Goal: Task Accomplishment & Management: Manage account settings

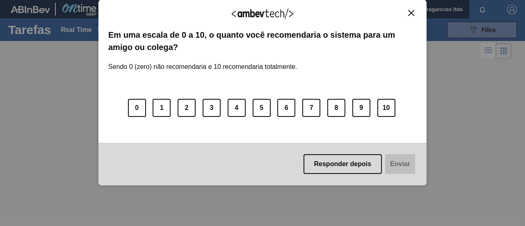
click at [413, 15] on img "Close" at bounding box center [411, 13] width 6 height 6
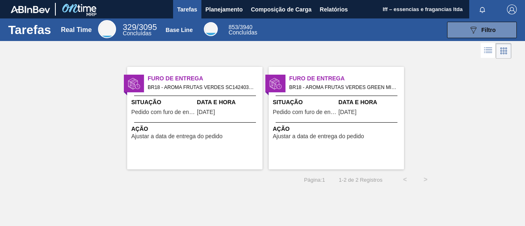
click at [179, 78] on span "Furo de Entrega" at bounding box center [205, 78] width 115 height 9
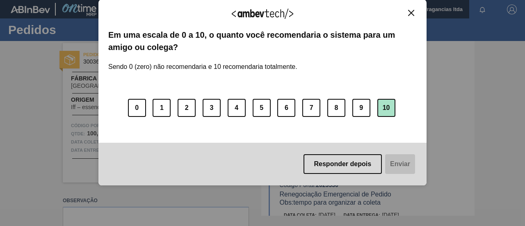
click at [387, 109] on button "10" at bounding box center [387, 108] width 18 height 18
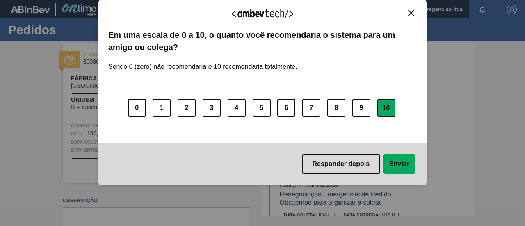
click at [403, 167] on button "Enviar" at bounding box center [400, 164] width 32 height 20
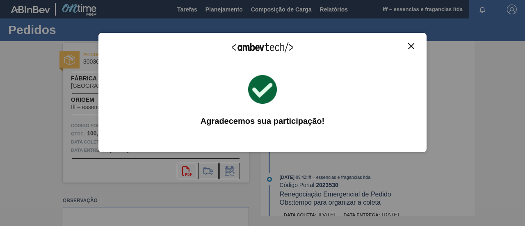
click at [410, 44] on img "Close" at bounding box center [411, 46] width 6 height 6
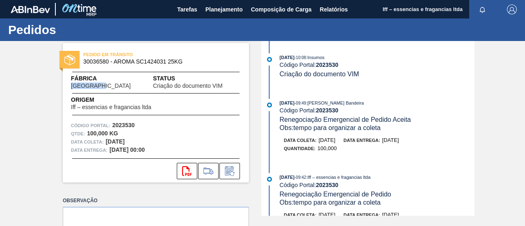
drag, startPoint x: 101, startPoint y: 87, endPoint x: 108, endPoint y: 87, distance: 7.4
click at [108, 87] on div "Fábrica [GEOGRAPHIC_DATA]" at bounding box center [112, 81] width 82 height 15
drag, startPoint x: 112, startPoint y: 125, endPoint x: 133, endPoint y: 125, distance: 21.7
click at [134, 125] on div "Código Portal: 2023530" at bounding box center [156, 125] width 170 height 8
copy strong "2023530"
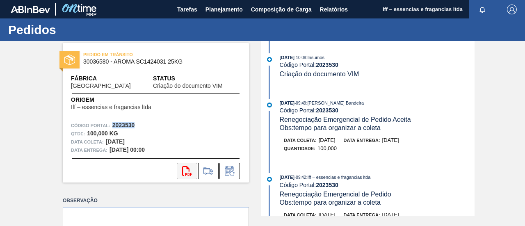
click at [187, 171] on icon "svg{fill:#ff0000}" at bounding box center [187, 171] width 10 height 10
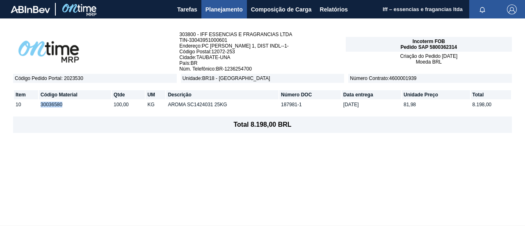
drag, startPoint x: 66, startPoint y: 104, endPoint x: 24, endPoint y: 103, distance: 42.7
click at [24, 103] on tr "10 30036580 100,00 KG AROMA SC1424031 25KG 187981-1 [DATE] 81,98 8.198,00" at bounding box center [262, 104] width 497 height 9
copy tr "30036580"
click at [223, 10] on span "Planejamento" at bounding box center [224, 10] width 37 height 10
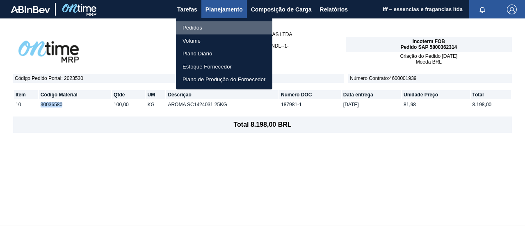
click at [199, 28] on li "Pedidos" at bounding box center [224, 27] width 96 height 13
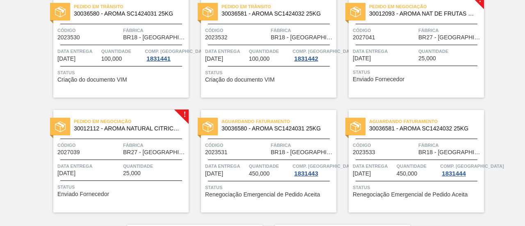
scroll to position [82, 0]
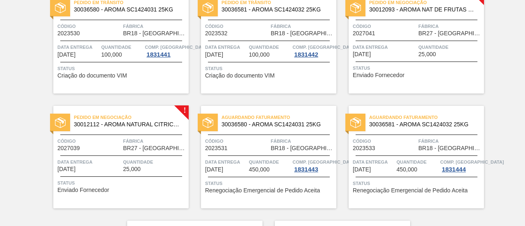
click at [132, 123] on span "30012112 - AROMA NATURAL CITRICO - ABI211645F" at bounding box center [128, 124] width 108 height 6
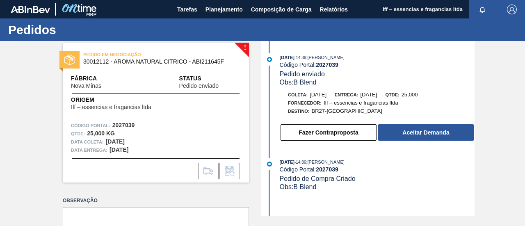
scroll to position [41, 0]
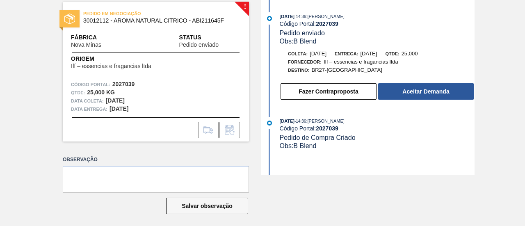
click at [82, 47] on span "Nova Minas" at bounding box center [86, 45] width 30 height 6
click at [80, 44] on span "Nova Minas" at bounding box center [86, 45] width 30 height 6
click at [67, 18] on img at bounding box center [69, 19] width 11 height 11
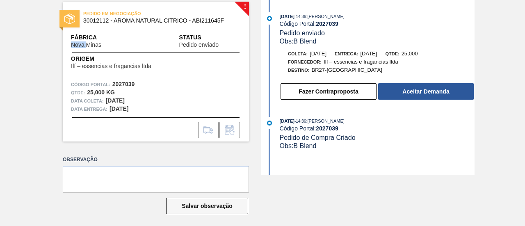
click at [67, 18] on img at bounding box center [69, 19] width 11 height 11
click at [158, 32] on div "PEDIDO EM NEGOCIAÇÃO 30012112 - AROMA NATURAL CITRICO - ABI211645F Fábrica Nova…" at bounding box center [156, 72] width 186 height 140
click at [214, 18] on span "30012112 - AROMA NATURAL CITRICO - ABI211645F" at bounding box center [157, 21] width 149 height 6
click at [211, 37] on span "Status" at bounding box center [210, 37] width 62 height 9
click at [199, 48] on div "PEDIDO EM NEGOCIAÇÃO 30012112 - AROMA NATURAL CITRICO - ABI211645F Fábrica Nova…" at bounding box center [156, 72] width 186 height 140
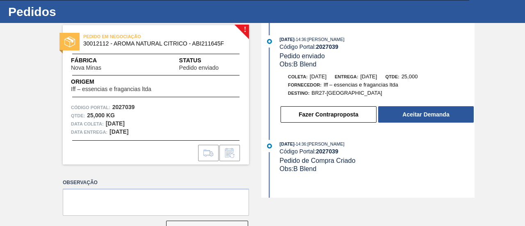
scroll to position [0, 0]
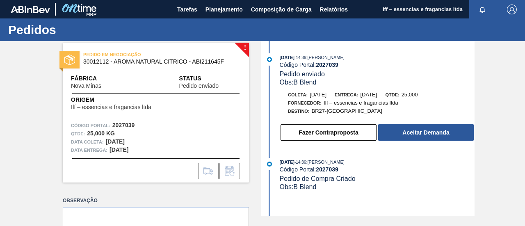
click at [341, 106] on span "Iff – essencias e fragancias ltda" at bounding box center [361, 103] width 75 height 6
click at [335, 111] on span "BR27-Nova Minas" at bounding box center [347, 111] width 71 height 6
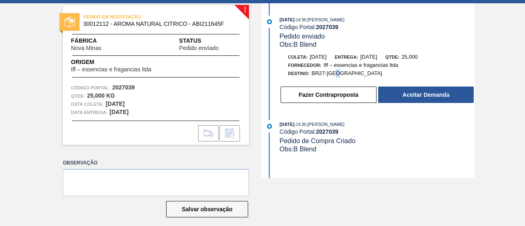
scroll to position [44, 0]
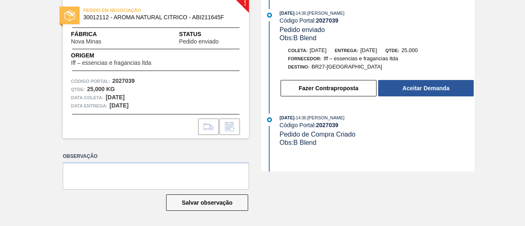
click at [121, 99] on strong "22/09/2025" at bounding box center [115, 97] width 19 height 7
click at [113, 79] on strong "2027039" at bounding box center [123, 81] width 23 height 7
click at [112, 60] on span "Iff – essencias e fragancias ltda" at bounding box center [111, 63] width 80 height 6
click at [92, 41] on span "Nova Minas" at bounding box center [86, 42] width 30 height 6
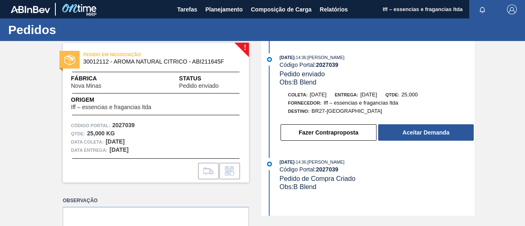
click at [231, 44] on div "PEDIDO EM NEGOCIAÇÃO 30012112 - AROMA NATURAL CITRICO - ABI211645F Fábrica Nova…" at bounding box center [156, 113] width 186 height 140
click at [242, 45] on div "PEDIDO EM NEGOCIAÇÃO 30012112 - AROMA NATURAL CITRICO - ABI211645F Fábrica Nova…" at bounding box center [156, 113] width 186 height 140
click at [102, 65] on div "PEDIDO EM NEGOCIAÇÃO 30012112 - AROMA NATURAL CITRICO - ABI211645F" at bounding box center [156, 58] width 186 height 18
click at [87, 80] on span "Fábrica" at bounding box center [99, 78] width 56 height 9
click at [217, 81] on span "Status" at bounding box center [210, 78] width 62 height 9
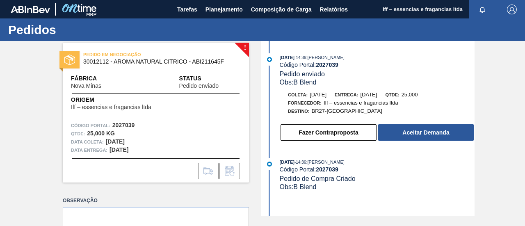
click at [110, 104] on span "Origem" at bounding box center [123, 100] width 104 height 9
click at [105, 130] on div "Código Portal: 2027039 Qtde : 25,000 KG Data coleta: 22/09/2025 Data entrega: 2…" at bounding box center [156, 137] width 186 height 33
click at [110, 142] on strong "22/09/2025" at bounding box center [115, 141] width 19 height 7
click at [119, 148] on strong "24/09/2025" at bounding box center [119, 149] width 19 height 7
click at [317, 75] on span "Pedido enviado" at bounding box center [302, 74] width 45 height 7
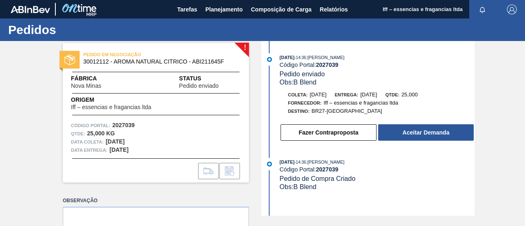
drag, startPoint x: 325, startPoint y: 87, endPoint x: 327, endPoint y: 94, distance: 7.7
click at [327, 93] on div "09/09/2025 - 14:36 : Juliana Cilene Do Prado Código Portal: 2027039 Pedido envi…" at bounding box center [368, 99] width 211 height 92
drag, startPoint x: 331, startPoint y: 101, endPoint x: 337, endPoint y: 101, distance: 6.2
click at [331, 102] on span "Iff – essencias e fragancias ltda" at bounding box center [361, 103] width 75 height 6
drag, startPoint x: 387, startPoint y: 93, endPoint x: 374, endPoint y: 82, distance: 16.6
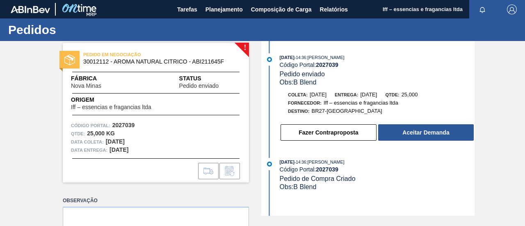
click at [377, 93] on span "24/09/2025" at bounding box center [368, 95] width 17 height 6
click at [306, 57] on span "- 14:36" at bounding box center [300, 57] width 11 height 5
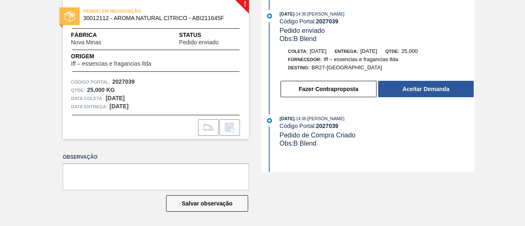
scroll to position [44, 0]
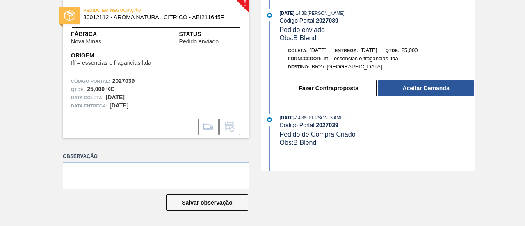
click at [316, 126] on div "Código Portal: 2027039" at bounding box center [377, 125] width 195 height 7
click at [307, 143] on span "Obs: B Blend" at bounding box center [298, 142] width 37 height 7
click at [313, 55] on div "Fornecedor: Iff – essencias e fragancias ltda" at bounding box center [343, 59] width 110 height 8
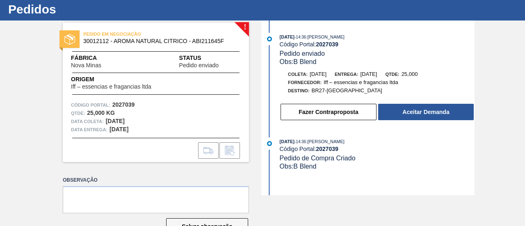
scroll to position [3, 0]
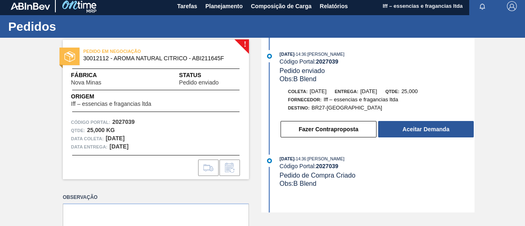
click at [343, 102] on span "Iff – essencias e fragancias ltda" at bounding box center [361, 99] width 75 height 6
click at [322, 96] on div "Fornecedor: Iff – essencias e fragancias ltda" at bounding box center [343, 100] width 110 height 8
click at [304, 68] on span "Pedido enviado" at bounding box center [302, 70] width 45 height 7
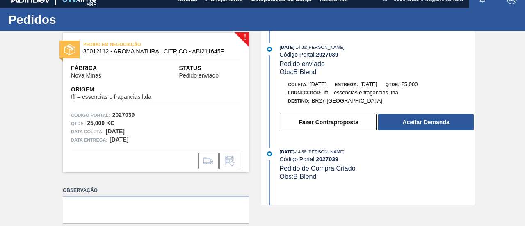
scroll to position [0, 0]
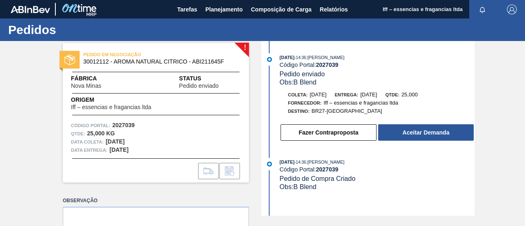
click at [114, 121] on div "PEDIDO EM NEGOCIAÇÃO 30012112 - AROMA NATURAL CITRICO - ABI211645F Fábrica Nova…" at bounding box center [156, 113] width 186 height 140
drag, startPoint x: 113, startPoint y: 124, endPoint x: 139, endPoint y: 121, distance: 25.5
click at [139, 121] on div "Código Portal: 2027039" at bounding box center [156, 125] width 170 height 8
copy strong "2027039"
click at [312, 74] on span "Pedido enviado" at bounding box center [302, 74] width 45 height 7
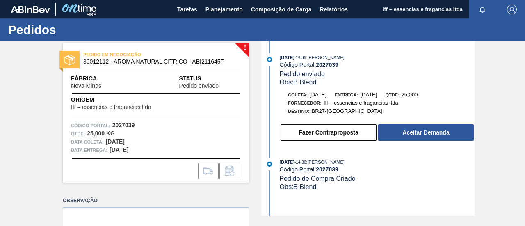
click at [304, 86] on span "Obs: B Blend" at bounding box center [298, 82] width 37 height 7
click at [280, 84] on span "Obs: B Blend" at bounding box center [298, 82] width 37 height 7
click at [271, 63] on div at bounding box center [269, 59] width 12 height 12
click at [190, 85] on span "Pedido enviado" at bounding box center [199, 86] width 40 height 6
click at [108, 112] on div "PEDIDO EM NEGOCIAÇÃO 30012112 - AROMA NATURAL CITRICO - ABI211645F Fábrica Nova…" at bounding box center [156, 113] width 186 height 140
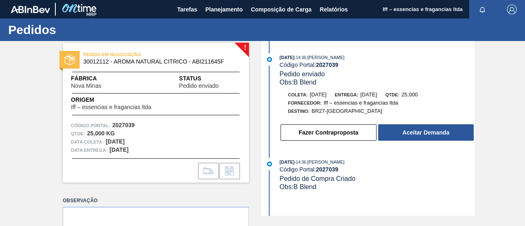
click at [115, 142] on strong "22/09/2025" at bounding box center [115, 141] width 19 height 7
click at [117, 161] on div at bounding box center [156, 168] width 186 height 21
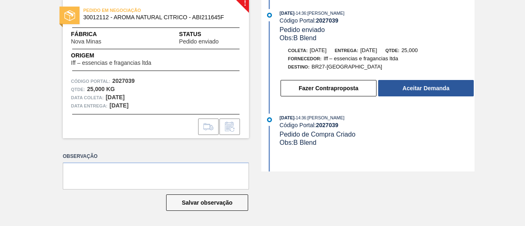
click at [313, 135] on span "Pedido de Compra Criado" at bounding box center [318, 134] width 76 height 7
click at [311, 112] on div "09/09/2025 - 14:36 : Juliana Cilene Do Prado Código Portal: 2027039 Pedido envi…" at bounding box center [368, 84] width 211 height 175
click at [295, 140] on div "09/09/2025 - 14:36 : Juliana Cilene Do Prado Código Portal: 2027039 Pedido de C…" at bounding box center [377, 130] width 195 height 33
click at [323, 55] on div "Fornecedor: Iff – essencias e fragancias ltda" at bounding box center [343, 59] width 110 height 8
click at [320, 69] on span "BR27-Nova Minas" at bounding box center [347, 67] width 71 height 6
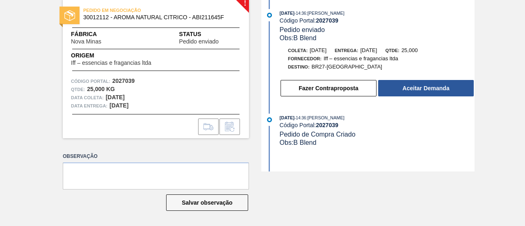
drag, startPoint x: 320, startPoint y: 55, endPoint x: 308, endPoint y: 37, distance: 21.4
click at [318, 54] on div "Coleta: 22/09/2025 Entrega: 24/09/2025 Qtde: 25,000 Fornecedor: Iff – essencias…" at bounding box center [377, 58] width 195 height 25
click at [308, 37] on span "Obs: B Blend" at bounding box center [298, 37] width 37 height 7
click at [306, 27] on span "Pedido enviado" at bounding box center [302, 29] width 45 height 7
click at [303, 21] on div "Código Portal: 2027039" at bounding box center [377, 20] width 195 height 7
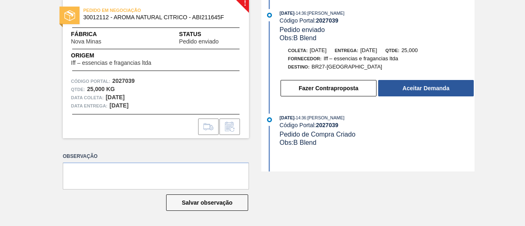
click at [305, 11] on span "- 14:36" at bounding box center [300, 13] width 11 height 5
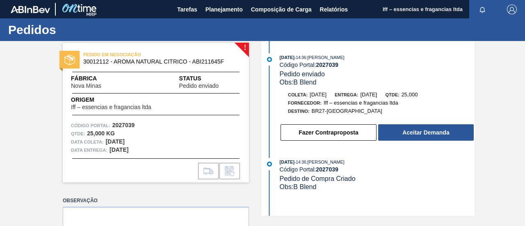
click at [320, 67] on strong "2027039" at bounding box center [327, 65] width 23 height 7
click at [314, 73] on span "Pedido enviado" at bounding box center [302, 74] width 45 height 7
click at [314, 83] on span "Obs: B Blend" at bounding box center [298, 82] width 37 height 7
click at [377, 95] on span "24/09/2025" at bounding box center [368, 95] width 17 height 6
click at [399, 94] on span "Qtde:" at bounding box center [392, 94] width 14 height 5
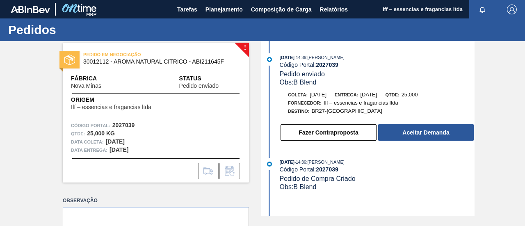
click at [418, 93] on span "25,000" at bounding box center [410, 95] width 16 height 6
click at [368, 98] on div "Entrega: 24/09/2025" at bounding box center [356, 95] width 42 height 8
click at [351, 106] on span "Iff – essencias e fragancias ltda" at bounding box center [361, 103] width 75 height 6
click at [328, 110] on span "BR27-Nova Minas" at bounding box center [347, 111] width 71 height 6
click at [319, 96] on span "22/09/2025" at bounding box center [318, 95] width 17 height 6
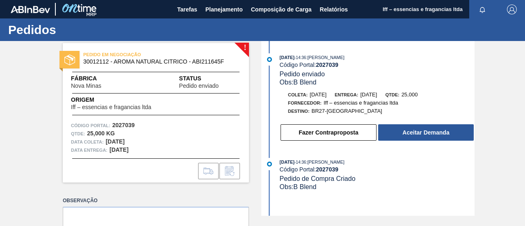
click at [311, 80] on span "Obs: B Blend" at bounding box center [298, 82] width 37 height 7
click at [309, 62] on div "Código Portal: 2027039" at bounding box center [377, 65] width 195 height 7
click at [314, 74] on span "Pedido enviado" at bounding box center [302, 74] width 45 height 7
click at [120, 134] on div "Qtde : 25,000 KG" at bounding box center [156, 134] width 170 height 8
click at [115, 128] on strong "2027039" at bounding box center [123, 125] width 23 height 7
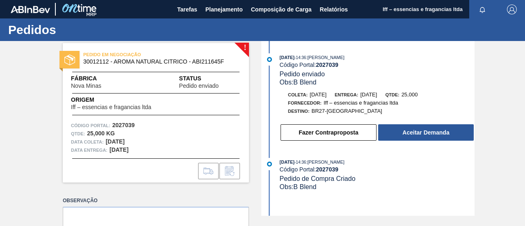
click at [114, 112] on div "PEDIDO EM NEGOCIAÇÃO 30012112 - AROMA NATURAL CITRICO - ABI211645F Fábrica Nova…" at bounding box center [156, 113] width 186 height 140
click at [92, 68] on div "PEDIDO EM NEGOCIAÇÃO 30012112 - AROMA NATURAL CITRICO - ABI211645F Fábrica Nova…" at bounding box center [156, 113] width 186 height 140
click at [243, 46] on div "PEDIDO EM NEGOCIAÇÃO 30012112 - AROMA NATURAL CITRICO - ABI211645F Fábrica Nova…" at bounding box center [156, 113] width 186 height 140
click at [67, 59] on img at bounding box center [69, 60] width 11 height 11
click at [337, 111] on span "BR27-Nova Minas" at bounding box center [347, 111] width 71 height 6
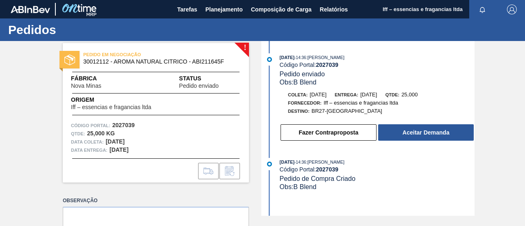
click at [355, 80] on div "Obs: B Blend" at bounding box center [377, 82] width 195 height 8
click at [327, 92] on div "Coleta: 22/09/2025" at bounding box center [307, 95] width 39 height 8
click at [377, 92] on div "Entrega: 24/09/2025" at bounding box center [356, 95] width 42 height 8
click at [302, 79] on span "Obs: B Blend" at bounding box center [298, 82] width 37 height 7
click at [292, 75] on span "Pedido enviado" at bounding box center [302, 74] width 45 height 7
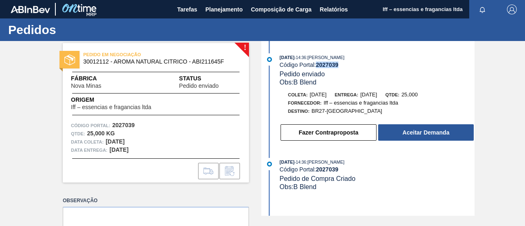
drag, startPoint x: 315, startPoint y: 68, endPoint x: 340, endPoint y: 66, distance: 25.5
click at [340, 66] on div "Código Portal: 2027039" at bounding box center [377, 65] width 195 height 7
click at [331, 64] on strong "2027039" at bounding box center [327, 65] width 23 height 7
drag, startPoint x: 318, startPoint y: 64, endPoint x: 348, endPoint y: 64, distance: 30.0
click at [348, 64] on div "Código Portal: 2027039" at bounding box center [377, 65] width 195 height 7
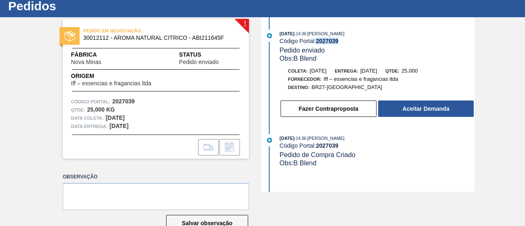
scroll to position [44, 0]
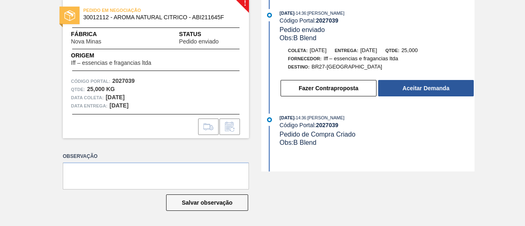
drag, startPoint x: 100, startPoint y: 99, endPoint x: 99, endPoint y: 92, distance: 7.5
click at [100, 98] on span "Data coleta:" at bounding box center [87, 98] width 33 height 8
click at [102, 72] on div "PEDIDO EM NEGOCIAÇÃO 30012112 - AROMA NATURAL CITRICO - ABI211645F Fábrica Nova…" at bounding box center [156, 69] width 186 height 140
click at [117, 43] on div "Fábrica Nova Minas" at bounding box center [99, 37] width 56 height 15
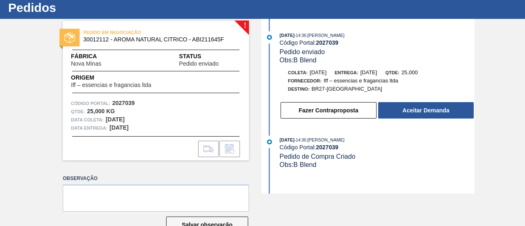
scroll to position [3, 0]
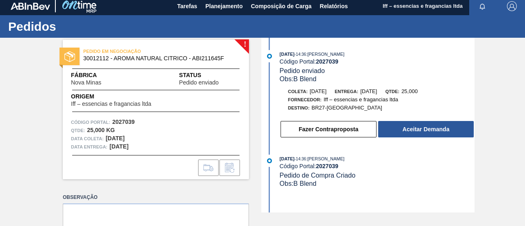
click at [245, 42] on div "PEDIDO EM NEGOCIAÇÃO 30012112 - AROMA NATURAL CITRICO - ABI211645F Fábrica Nova…" at bounding box center [156, 110] width 186 height 140
click at [179, 60] on span "30012112 - AROMA NATURAL CITRICO - ABI211645F" at bounding box center [157, 58] width 149 height 6
drag, startPoint x: 105, startPoint y: 57, endPoint x: 77, endPoint y: 58, distance: 28.3
click at [105, 57] on span "30012112 - AROMA NATURAL CITRICO - ABI211645F" at bounding box center [157, 58] width 149 height 6
click at [64, 64] on div at bounding box center [70, 57] width 20 height 18
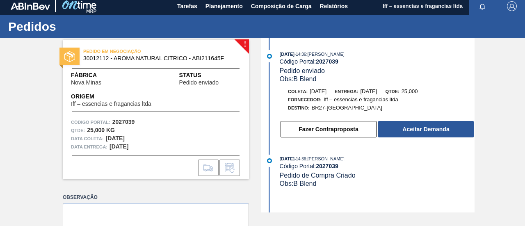
click at [87, 99] on span "Origem" at bounding box center [123, 96] width 104 height 9
drag, startPoint x: 89, startPoint y: 138, endPoint x: 106, endPoint y: 136, distance: 16.9
click at [89, 138] on span "Data coleta:" at bounding box center [87, 139] width 33 height 8
click at [352, 87] on div "09/09/2025 - 14:36 : Juliana Cilene Do Prado Código Portal: 2027039 Pedido envi…" at bounding box center [368, 96] width 211 height 92
click at [286, 77] on span "Obs: B Blend" at bounding box center [298, 79] width 37 height 7
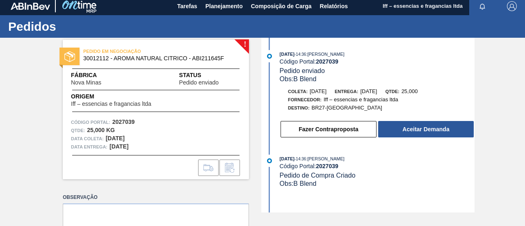
click at [304, 97] on div "Fornecedor: Iff – essencias e fragancias ltda" at bounding box center [343, 100] width 110 height 8
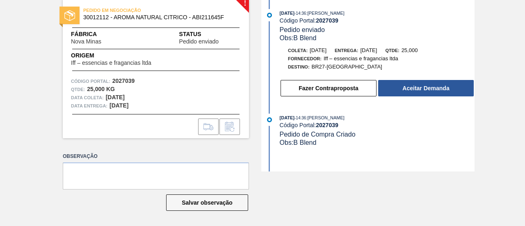
scroll to position [0, 0]
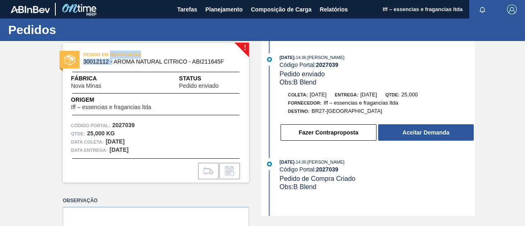
click at [110, 62] on div "PEDIDO EM NEGOCIAÇÃO 30012112 - AROMA NATURAL CITRICO - ABI211645F" at bounding box center [176, 57] width 186 height 14
copy div "NEGOCIAÇÃO 30012112 -"
click at [327, 134] on button "Fazer Contraproposta" at bounding box center [329, 132] width 96 height 16
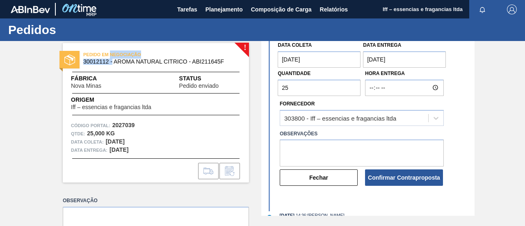
scroll to position [41, 0]
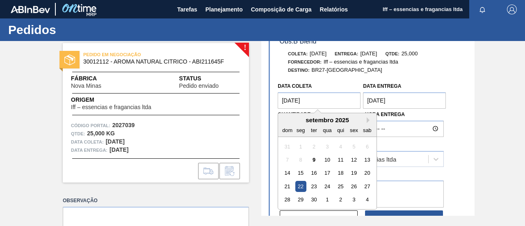
click at [304, 101] on coleta "22/09/2025" at bounding box center [319, 100] width 83 height 16
click at [329, 186] on div "24" at bounding box center [327, 186] width 11 height 11
type coleta "24/09/2025"
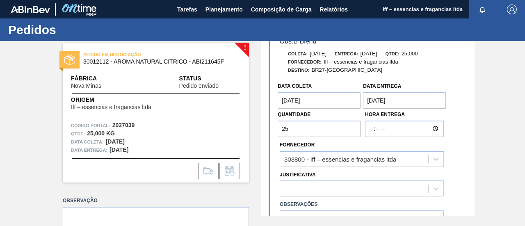
click at [413, 98] on entrega "24/09/2025" at bounding box center [404, 100] width 83 height 16
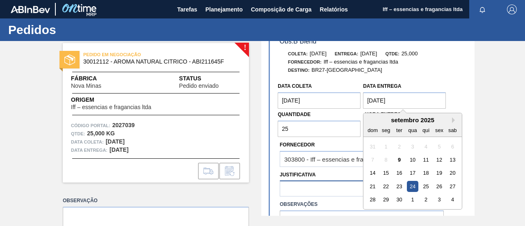
click at [425, 186] on div "25" at bounding box center [426, 186] width 11 height 11
type entrega "25/09/2025"
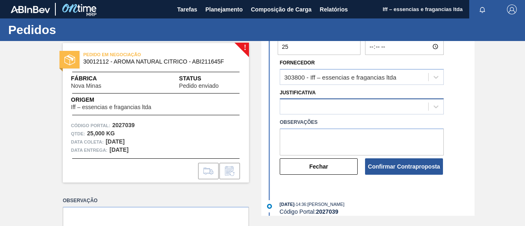
scroll to position [82, 0]
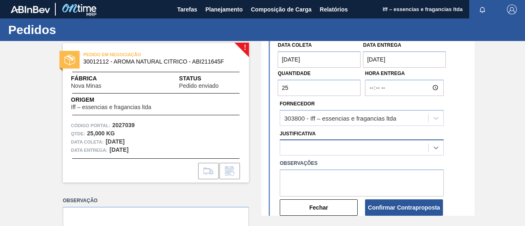
click at [433, 149] on div at bounding box center [362, 148] width 164 height 16
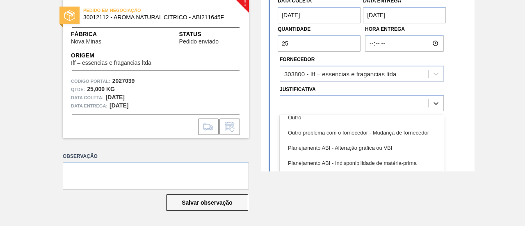
scroll to position [41, 0]
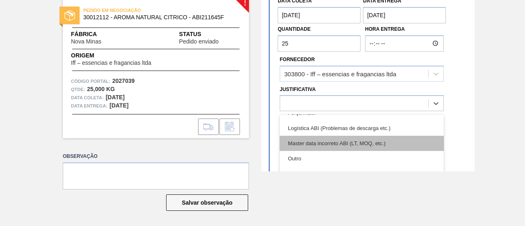
click at [342, 144] on div "Master data incorreto ABI (LT, MOQ, etc.)" at bounding box center [362, 143] width 164 height 15
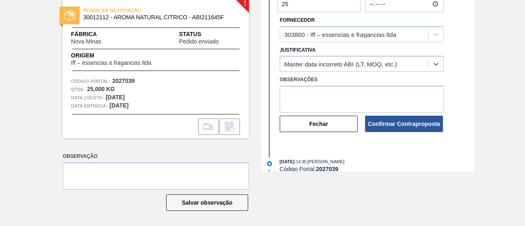
scroll to position [109, 0]
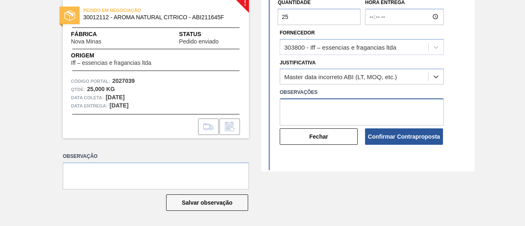
click at [344, 103] on textarea at bounding box center [362, 111] width 164 height 27
type textarea "Fora do Lead Time"
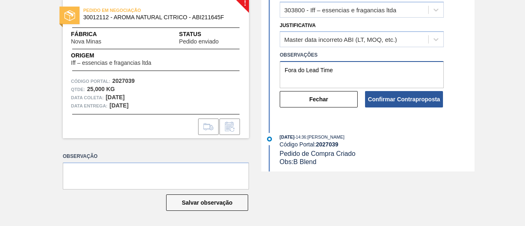
scroll to position [150, 0]
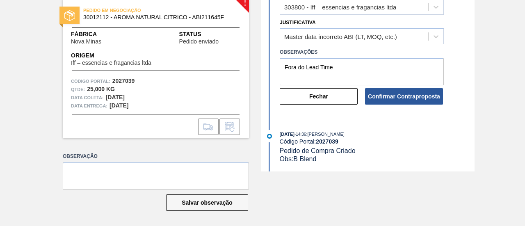
click at [398, 94] on button "Confirmar Contraproposta" at bounding box center [404, 96] width 78 height 16
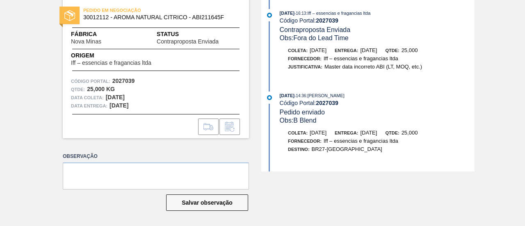
scroll to position [0, 0]
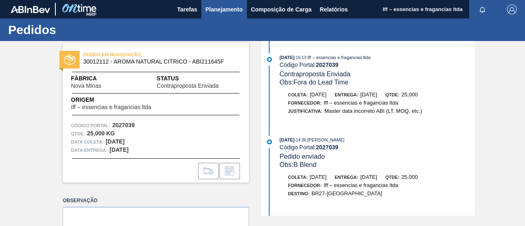
click at [224, 12] on span "Planejamento" at bounding box center [224, 10] width 37 height 10
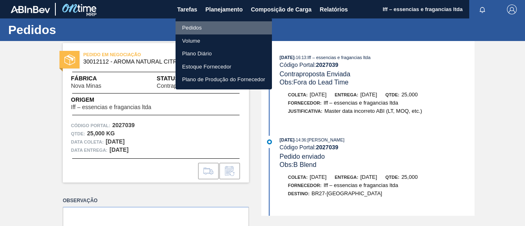
click at [199, 29] on li "Pedidos" at bounding box center [224, 27] width 96 height 13
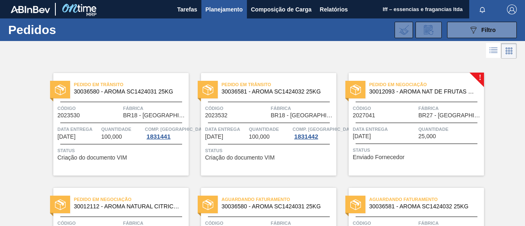
click at [443, 87] on span "Pedido em Negociação" at bounding box center [426, 84] width 115 height 8
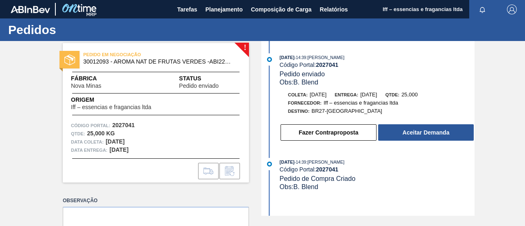
scroll to position [41, 0]
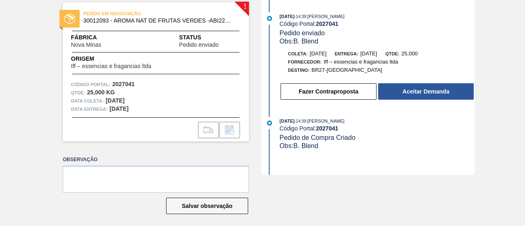
click at [212, 17] on div "PEDIDO EM NEGOCIAÇÃO 30012093 - AROMA NAT DE FRUTAS VERDES -ABI221664F" at bounding box center [176, 16] width 186 height 14
click at [212, 19] on span "30012093 - AROMA NAT DE FRUTAS VERDES -ABI221664F" at bounding box center [157, 21] width 149 height 6
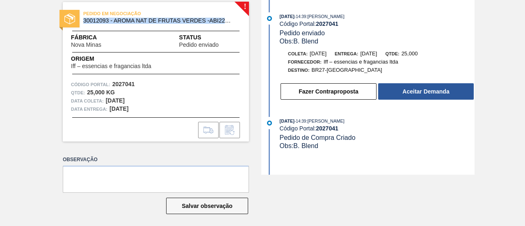
click at [227, 20] on span "30012093 - AROMA NAT DE FRUTAS VERDES -ABI221664F" at bounding box center [157, 21] width 149 height 6
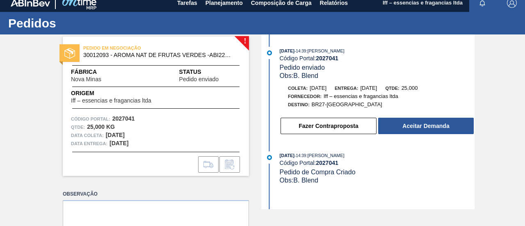
scroll to position [0, 0]
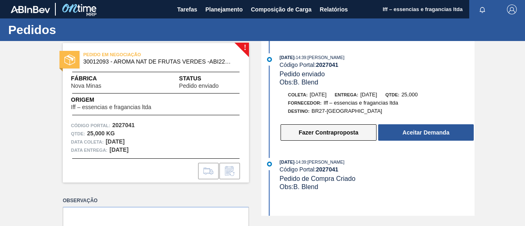
click at [322, 132] on button "Fazer Contraproposta" at bounding box center [329, 132] width 96 height 16
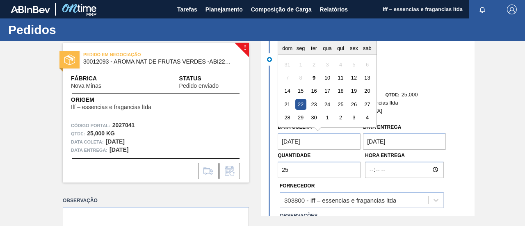
click at [317, 144] on coleta "22/09/2025" at bounding box center [319, 141] width 83 height 16
click at [326, 101] on div "24" at bounding box center [327, 104] width 11 height 11
type coleta "24/09/2025"
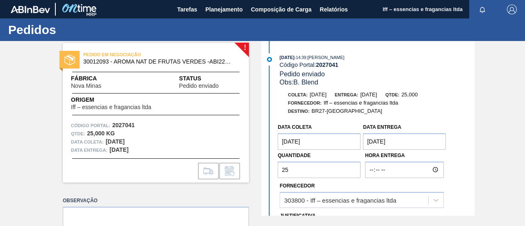
click at [419, 143] on entrega "24/09/2025" at bounding box center [404, 141] width 83 height 16
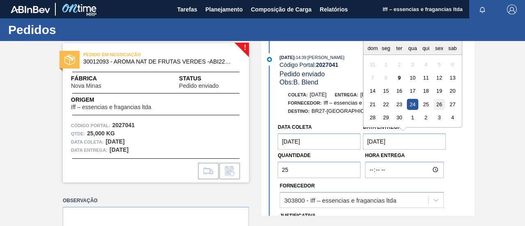
click at [439, 104] on div "26" at bounding box center [439, 104] width 11 height 11
type entrega "26/09/2025"
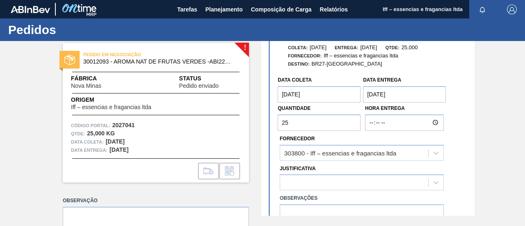
scroll to position [82, 0]
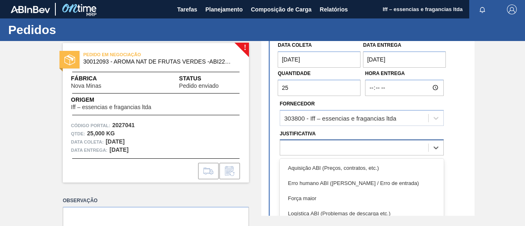
click at [336, 149] on div "option Erro humano ABI (Cálculo / Erro de entrada) focused, 2 of 18. 18 results…" at bounding box center [362, 148] width 164 height 16
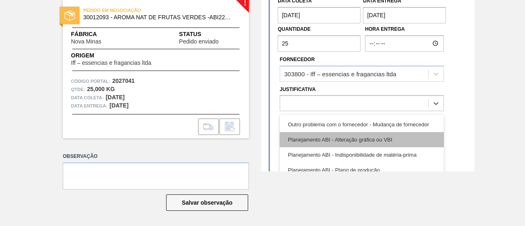
scroll to position [49, 0]
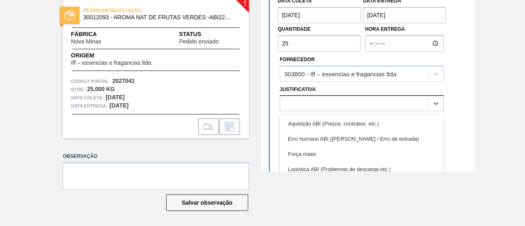
click at [321, 103] on div at bounding box center [354, 104] width 148 height 12
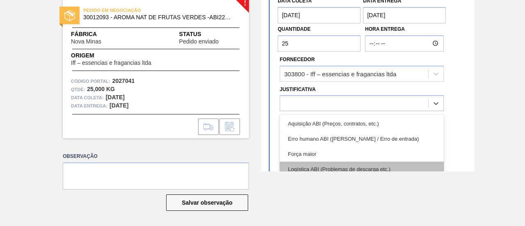
scroll to position [41, 0]
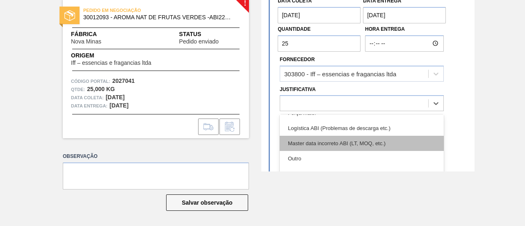
click at [332, 141] on div "Master data incorreto ABI (LT, MOQ, etc.)" at bounding box center [362, 143] width 164 height 15
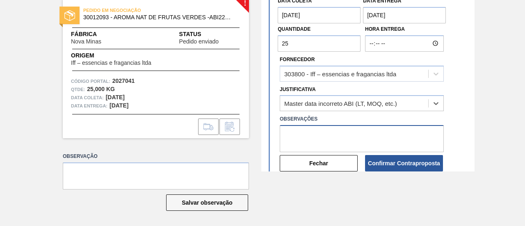
click at [319, 130] on textarea at bounding box center [362, 138] width 164 height 27
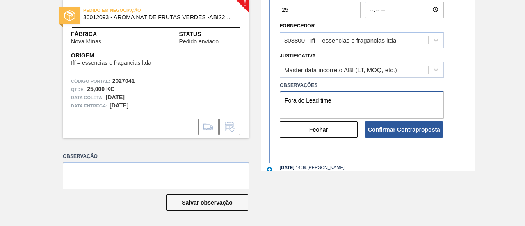
scroll to position [123, 0]
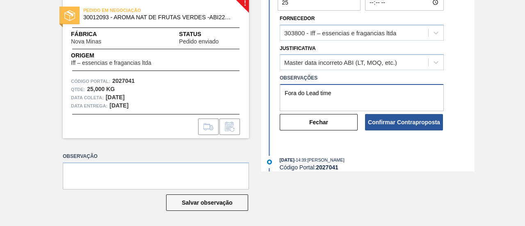
type textarea "Fora do Lead time"
click at [358, 190] on main "Tarefas Planejamento Composição de Carga Relatórios Iff – essencias e fragancia…" at bounding box center [262, 113] width 525 height 226
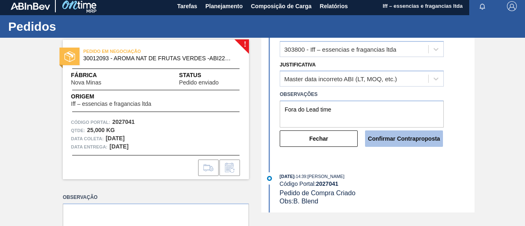
scroll to position [150, 0]
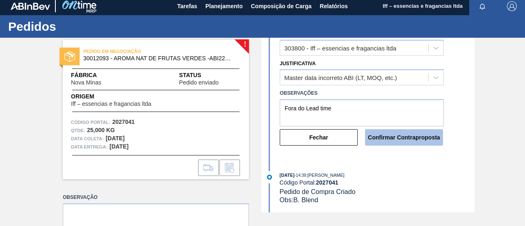
click at [400, 137] on button "Confirmar Contraproposta" at bounding box center [404, 137] width 78 height 16
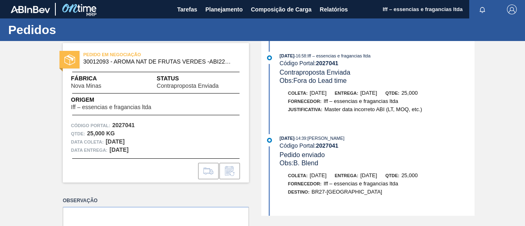
scroll to position [0, 0]
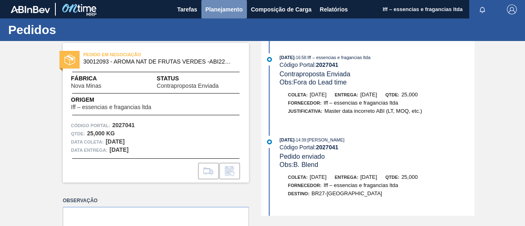
click at [218, 9] on span "Planejamento" at bounding box center [224, 10] width 37 height 10
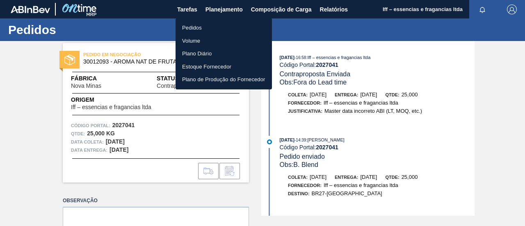
click at [219, 32] on li "Pedidos" at bounding box center [224, 27] width 96 height 13
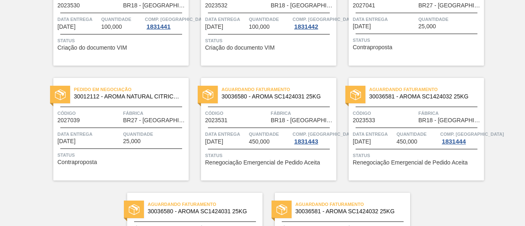
scroll to position [123, 0]
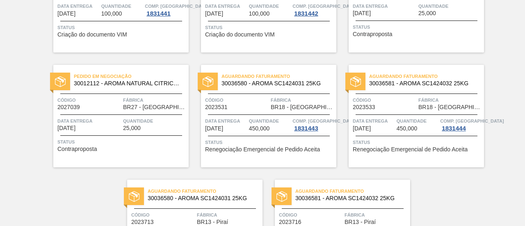
click at [89, 79] on span "Pedido em Negociação" at bounding box center [131, 76] width 115 height 8
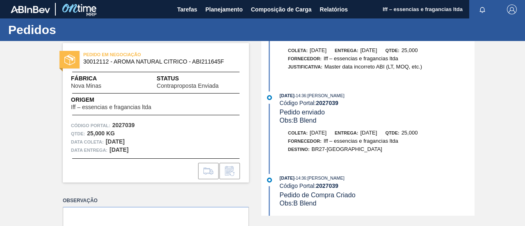
click at [78, 55] on div at bounding box center [70, 60] width 20 height 18
drag, startPoint x: 104, startPoint y: 55, endPoint x: 100, endPoint y: 57, distance: 4.6
click at [100, 57] on span "PEDIDO EM NEGOCIAÇÃO" at bounding box center [140, 54] width 115 height 8
click at [119, 104] on span "Iff – essencias e fragancias ltda" at bounding box center [111, 107] width 80 height 6
click at [177, 70] on div "PEDIDO EM NEGOCIAÇÃO 30012112 - AROMA NATURAL CITRICO - ABI211645F Fábrica Nova…" at bounding box center [156, 113] width 186 height 140
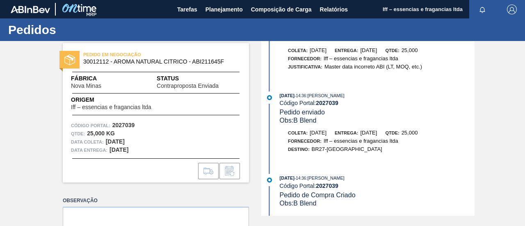
drag, startPoint x: 179, startPoint y: 84, endPoint x: 181, endPoint y: 68, distance: 16.2
click at [179, 83] on span "Contraproposta Enviada" at bounding box center [188, 86] width 62 height 6
click at [183, 64] on span "30012112 - AROMA NATURAL CITRICO - ABI211645F" at bounding box center [157, 62] width 149 height 6
click at [329, 55] on span "Iff – essencias e fragancias ltda" at bounding box center [361, 58] width 75 height 6
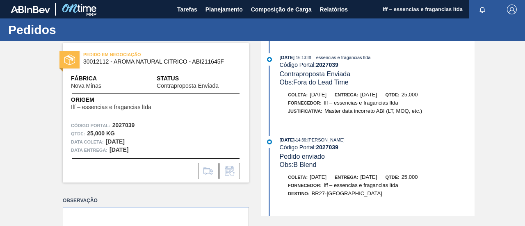
click at [186, 78] on span "Status" at bounding box center [199, 78] width 84 height 9
click at [179, 61] on span "30012112 - AROMA NATURAL CITRICO - ABI211645F" at bounding box center [157, 62] width 149 height 6
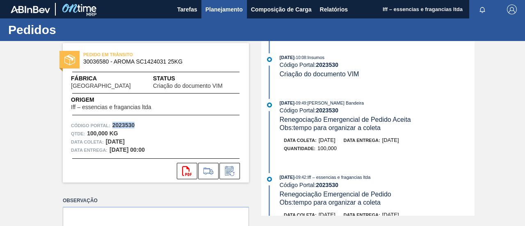
click at [223, 7] on span "Planejamento" at bounding box center [224, 10] width 37 height 10
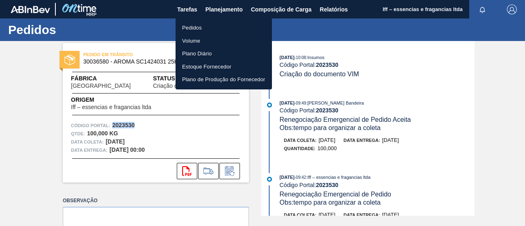
click at [198, 26] on li "Pedidos" at bounding box center [224, 27] width 96 height 13
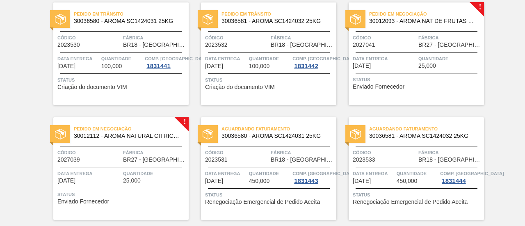
scroll to position [41, 0]
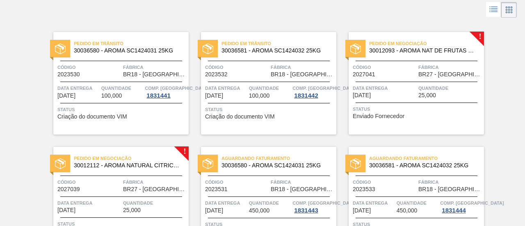
click at [392, 46] on span "Pedido em Negociação" at bounding box center [426, 43] width 115 height 8
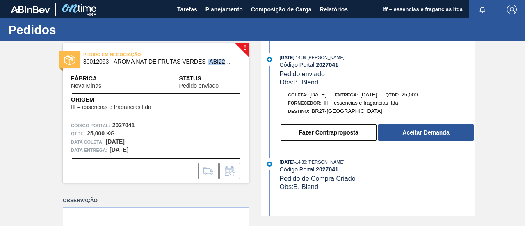
drag, startPoint x: 206, startPoint y: 60, endPoint x: 260, endPoint y: 58, distance: 53.8
click at [260, 58] on div "PEDIDO EM NEGOCIAÇÃO 30012093 - AROMA NAT DE FRUTAS VERDES -ABI221664F" at bounding box center [176, 57] width 186 height 14
click at [217, 61] on span "30012093 - AROMA NAT DE FRUTAS VERDES -ABI221664F" at bounding box center [157, 62] width 149 height 6
